Goal: Task Accomplishment & Management: Manage account settings

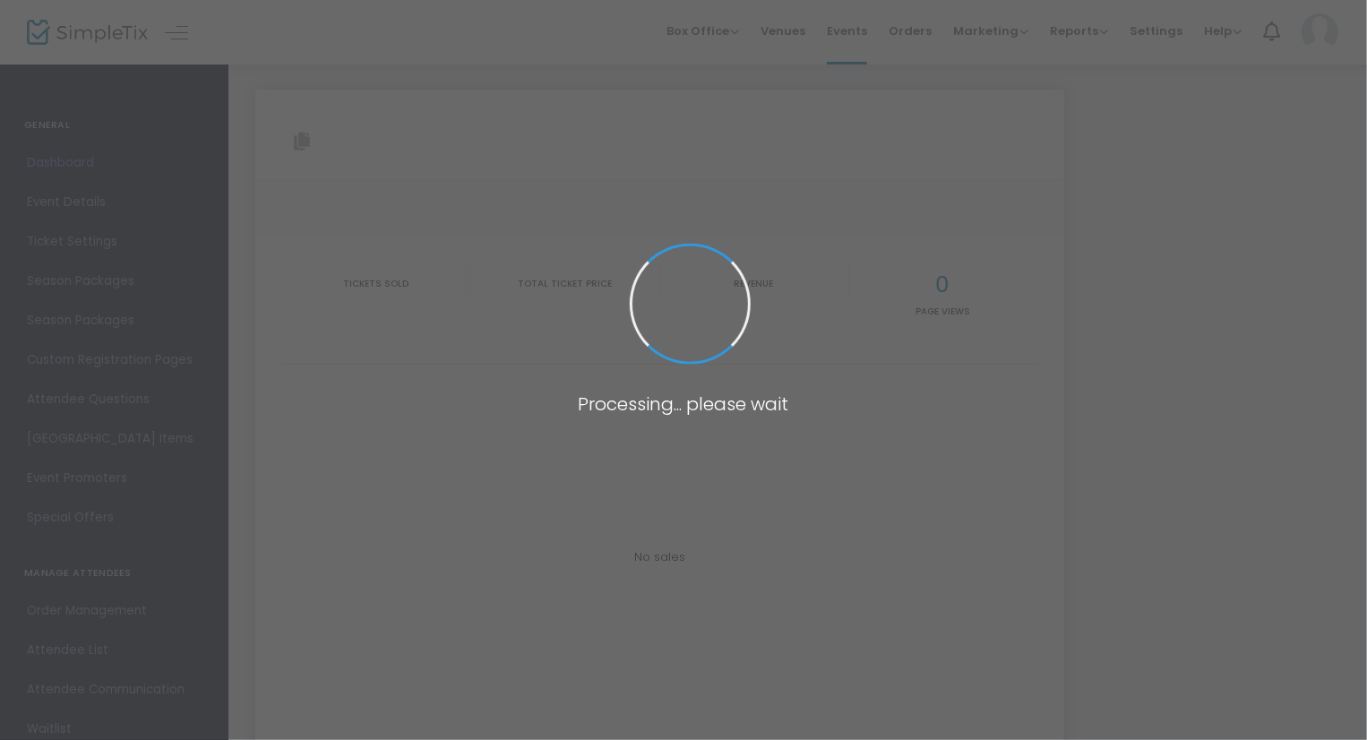
type input "[URL][DOMAIN_NAME]"
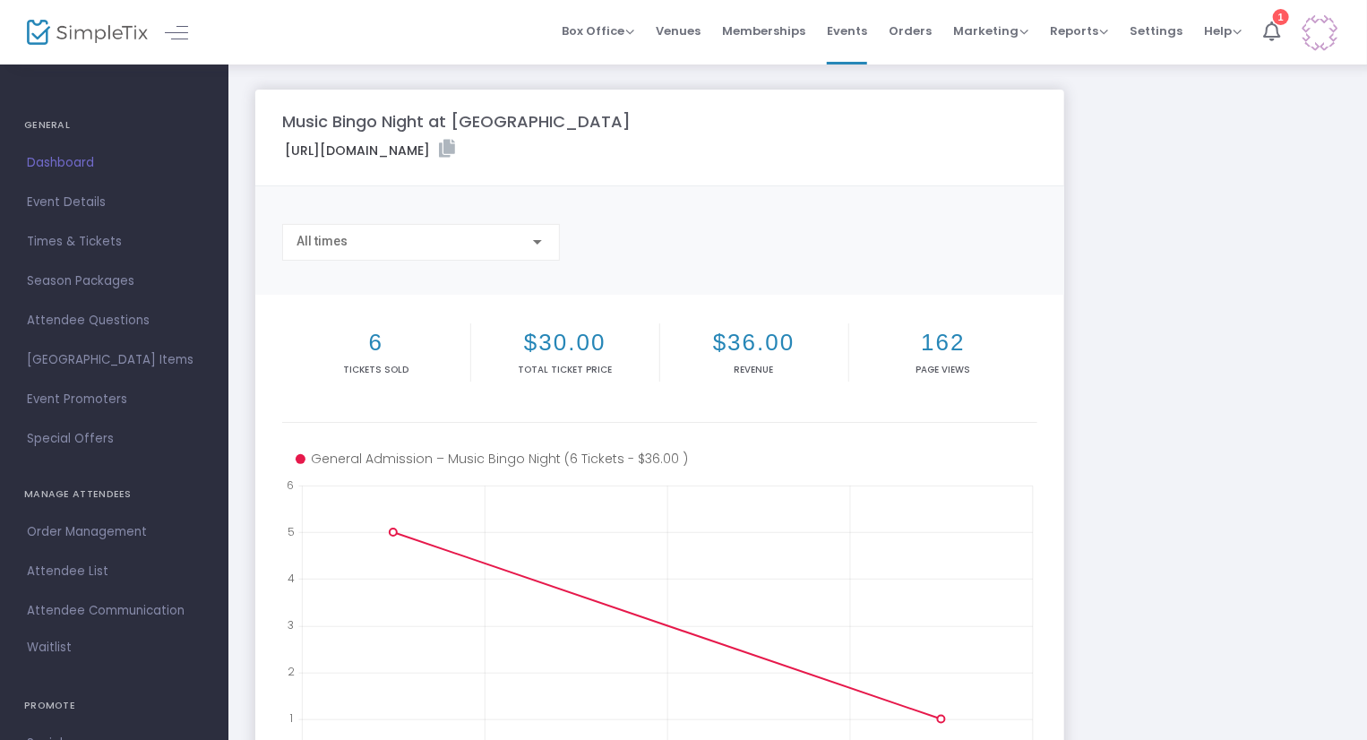
click at [147, 211] on span "Event Details" at bounding box center [114, 202] width 175 height 23
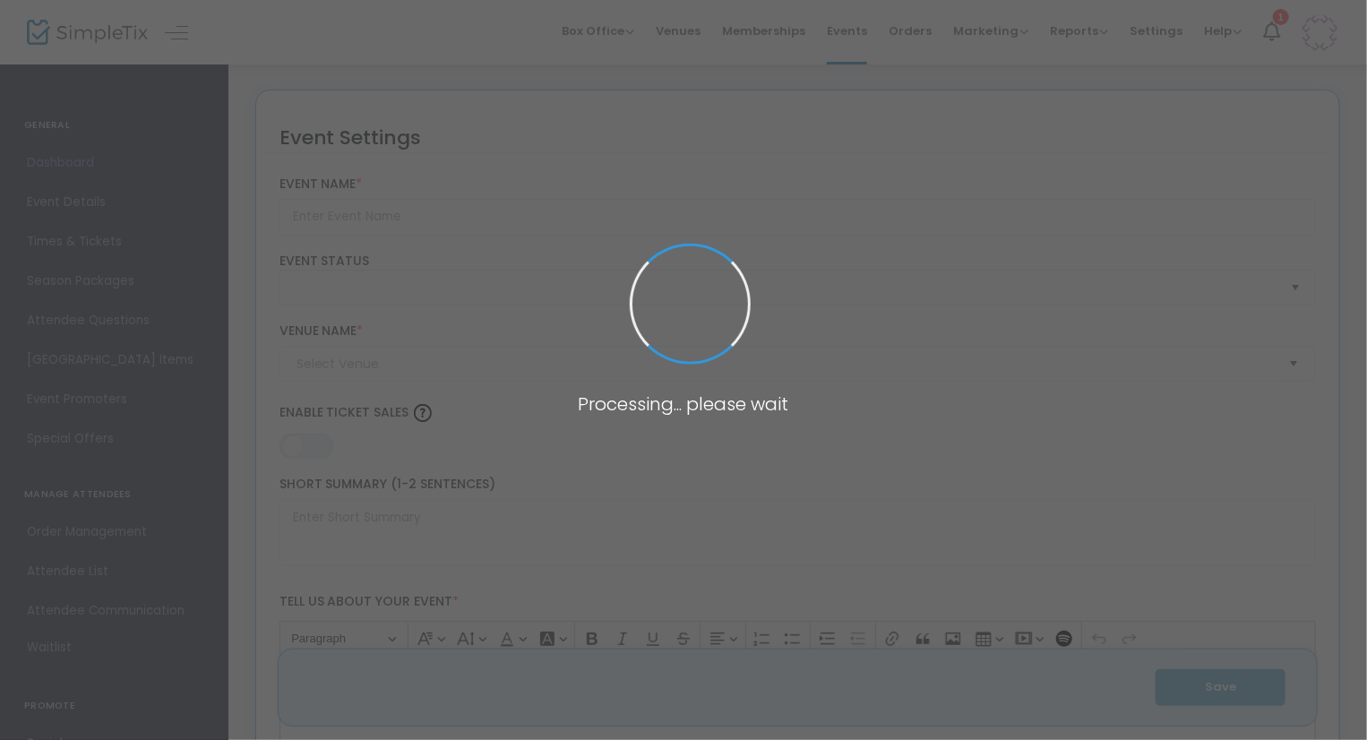
type input "Music Bingo Night at [GEOGRAPHIC_DATA]"
type textarea "🎶🐐 Music Bingo Night at [GEOGRAPHIC_DATA]! 🎶🐐Join us for our first-ever Music B…"
type input "7.500 %"
type input "Buy Tickets"
type input "[GEOGRAPHIC_DATA]"
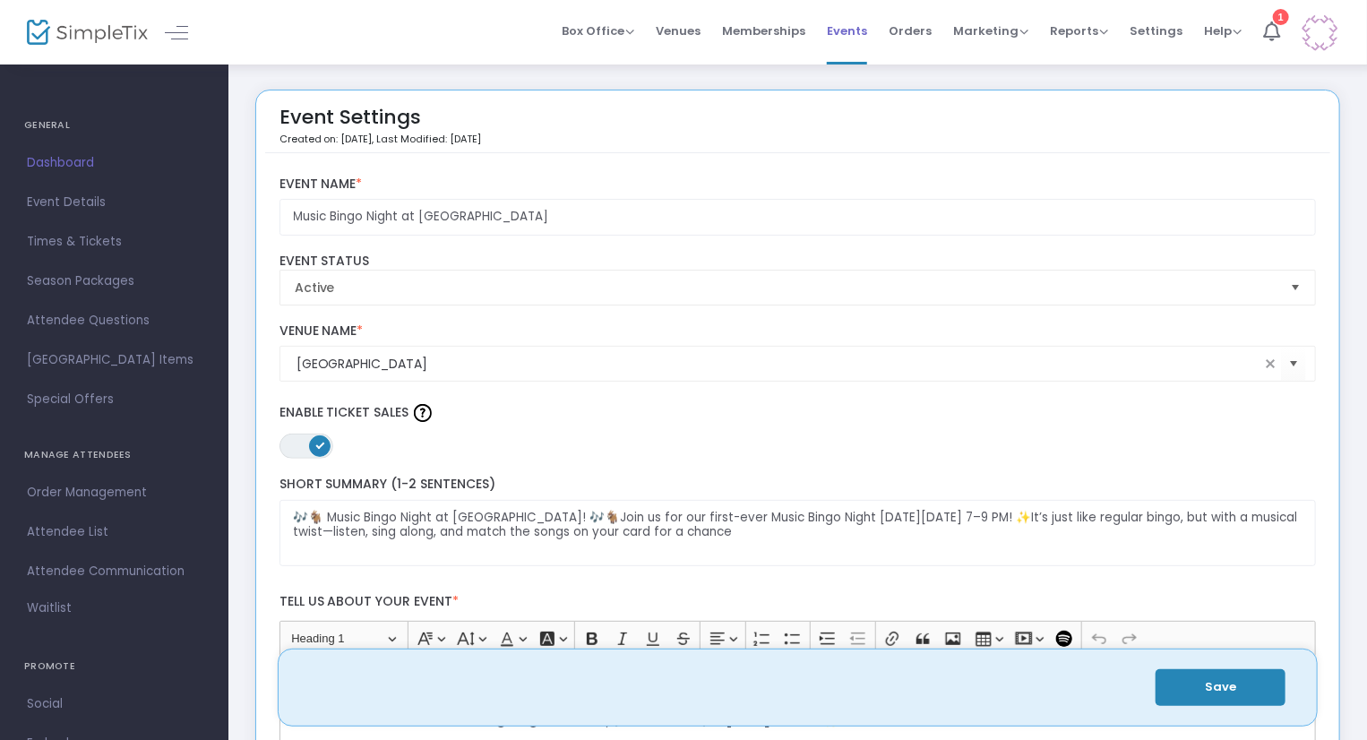
click at [861, 27] on span "Events" at bounding box center [847, 31] width 40 height 46
